Goal: Task Accomplishment & Management: Use online tool/utility

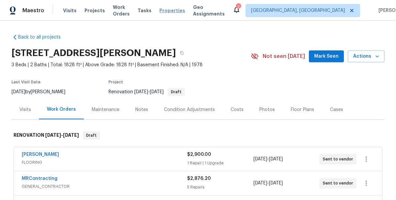
click at [176, 9] on span "Properties" at bounding box center [172, 10] width 26 height 7
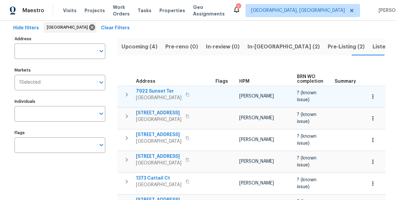
scroll to position [44, 0]
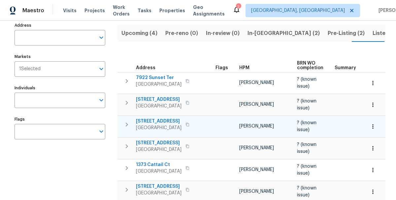
click at [149, 118] on span "[STREET_ADDRESS]" at bounding box center [159, 121] width 46 height 7
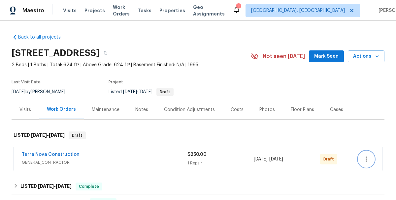
click at [368, 161] on icon "button" at bounding box center [367, 160] width 8 height 8
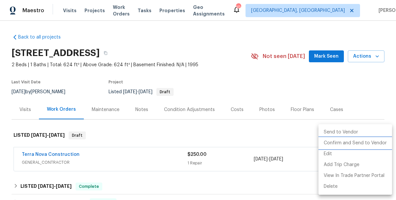
click at [341, 145] on li "Confirm and Send to Vendor" at bounding box center [356, 143] width 74 height 11
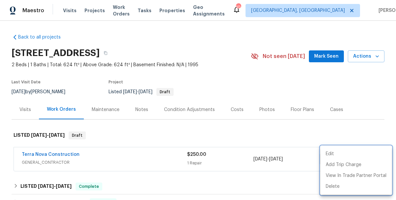
click at [218, 67] on div at bounding box center [198, 100] width 396 height 200
